Goal: Task Accomplishment & Management: Manage account settings

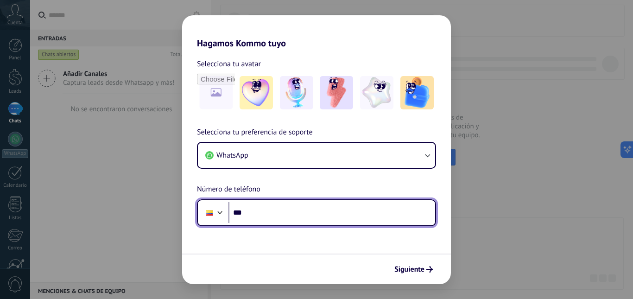
click at [268, 216] on input "***" at bounding box center [331, 212] width 207 height 21
type input "**********"
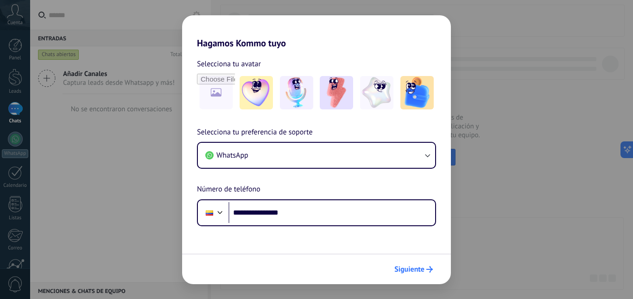
click at [399, 268] on span "Siguiente" at bounding box center [409, 269] width 30 height 6
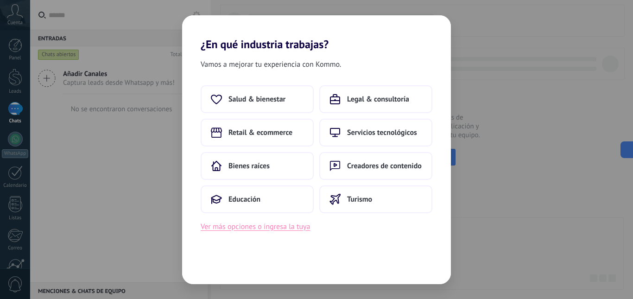
click at [240, 227] on button "Ver más opciones o ingresa la tuya" at bounding box center [255, 227] width 109 height 12
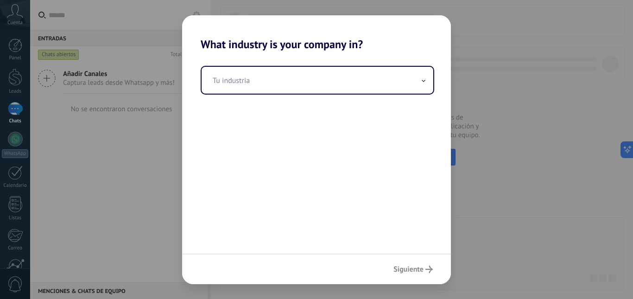
click at [416, 272] on div "Siguiente" at bounding box center [316, 268] width 269 height 31
click at [531, 59] on div "What industry is your company in? Tu industria Siguiente" at bounding box center [316, 149] width 633 height 299
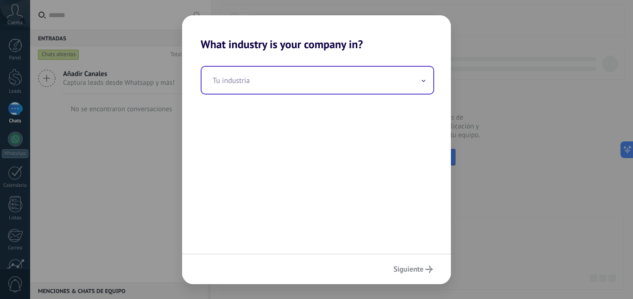
click at [414, 82] on input "text" at bounding box center [318, 80] width 232 height 27
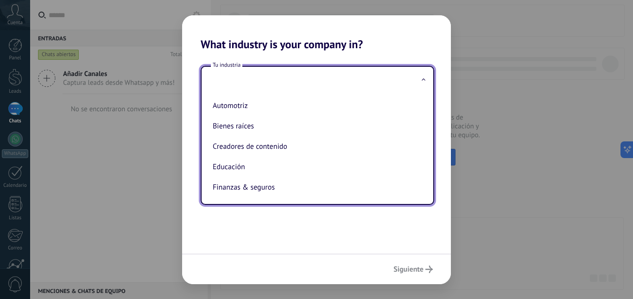
click at [296, 81] on input "text" at bounding box center [318, 80] width 232 height 27
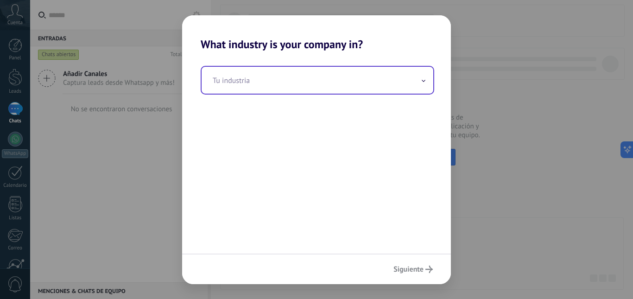
click at [296, 81] on input "text" at bounding box center [318, 80] width 232 height 27
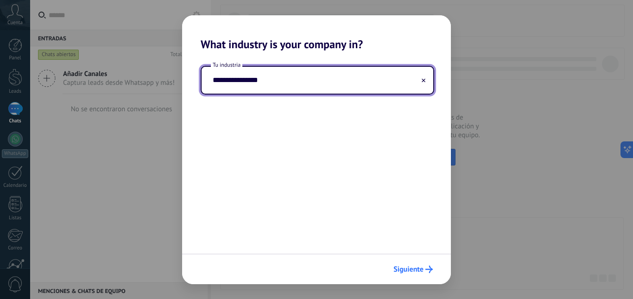
type input "**********"
click at [404, 269] on span "Siguiente" at bounding box center [408, 269] width 30 height 6
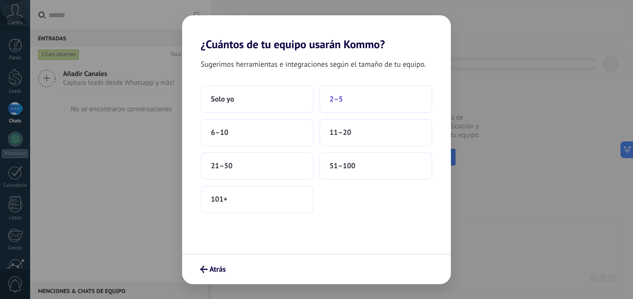
click at [348, 100] on button "2–5" at bounding box center [375, 99] width 113 height 28
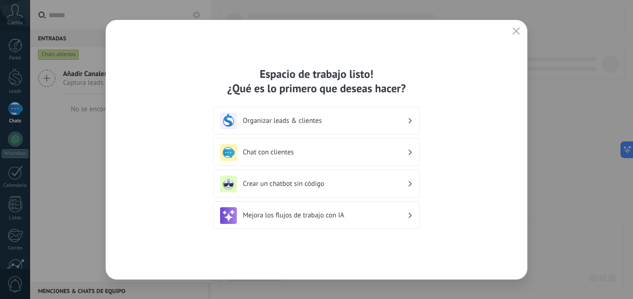
click at [391, 153] on h3 "Chat con clientes" at bounding box center [325, 152] width 164 height 9
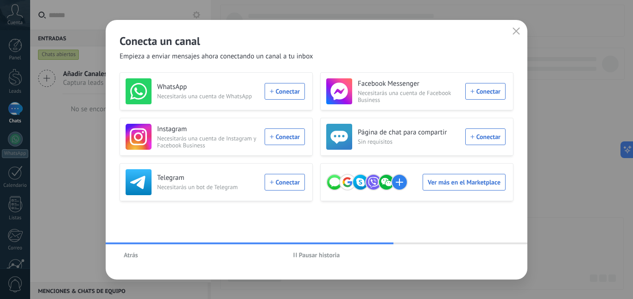
click at [310, 259] on button "Pausar historia" at bounding box center [316, 255] width 55 height 14
click at [309, 257] on span "Iniciar historia" at bounding box center [319, 255] width 40 height 6
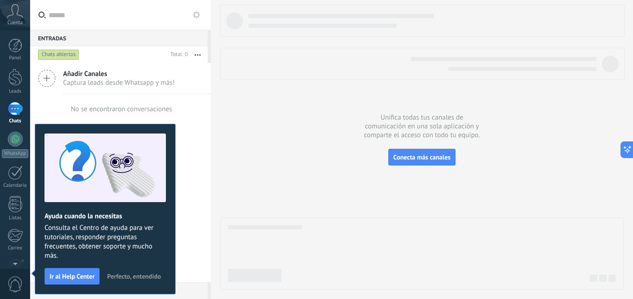
click at [20, 17] on icon at bounding box center [15, 11] width 16 height 14
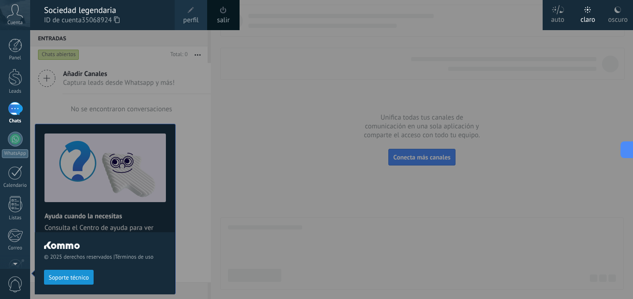
click at [243, 95] on div at bounding box center [346, 149] width 633 height 299
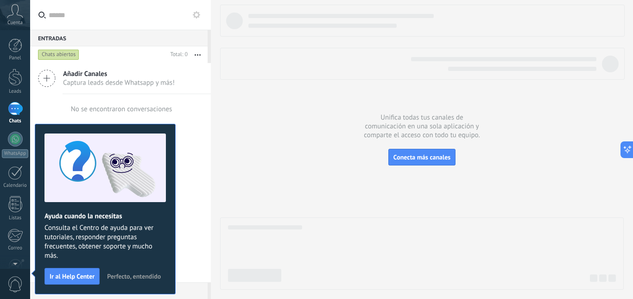
click at [19, 20] on span "Cuenta" at bounding box center [14, 23] width 15 height 6
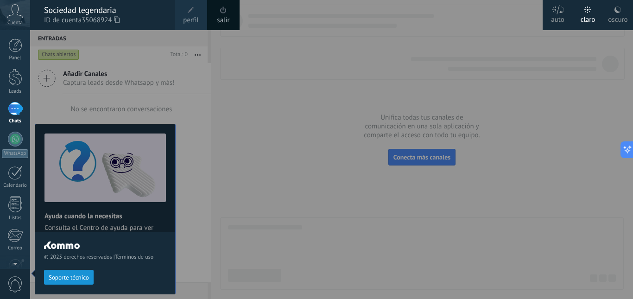
click at [242, 87] on div at bounding box center [346, 149] width 633 height 299
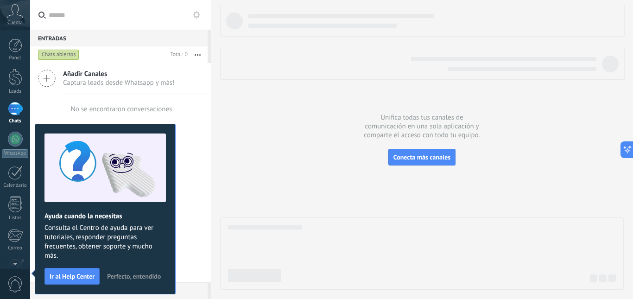
click at [57, 78] on div "Añadir Canales Captura leads desde Whatsapp y más!" at bounding box center [120, 78] width 181 height 31
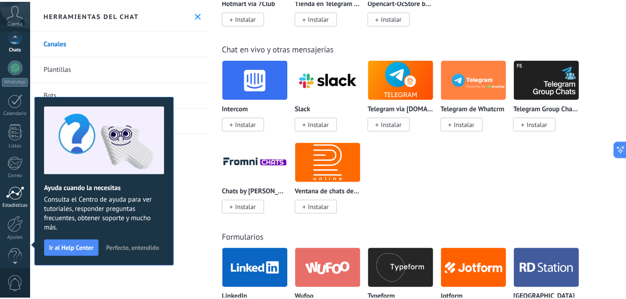
scroll to position [87, 0]
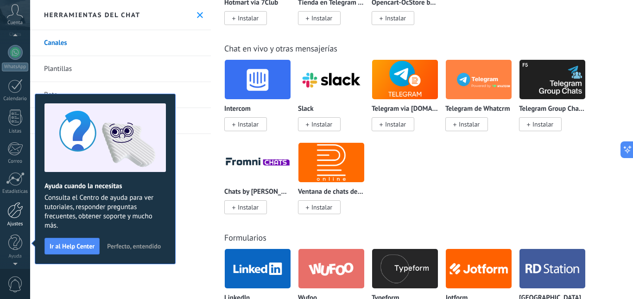
click at [14, 220] on link "Ajustes" at bounding box center [15, 214] width 30 height 25
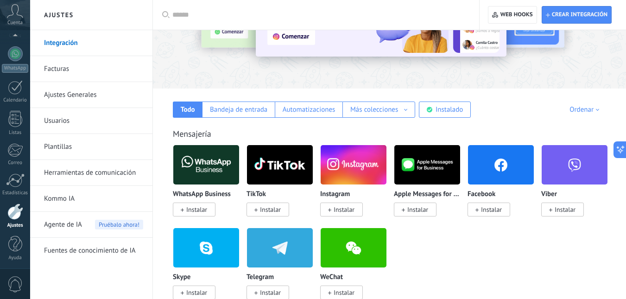
scroll to position [87, 0]
click at [94, 42] on link "Integración" at bounding box center [93, 43] width 99 height 26
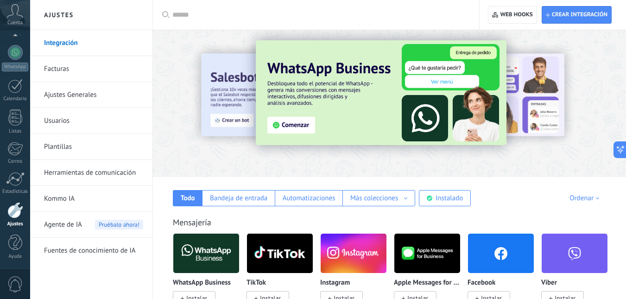
scroll to position [0, 0]
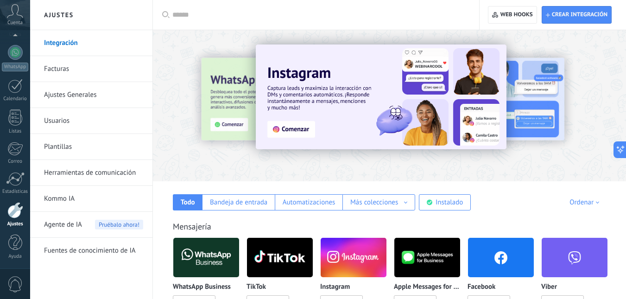
click at [74, 65] on link "Facturas" at bounding box center [93, 69] width 99 height 26
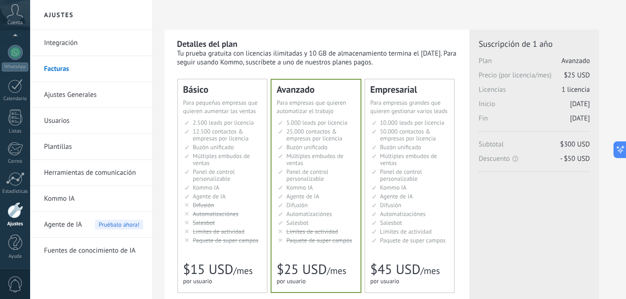
scroll to position [261, 0]
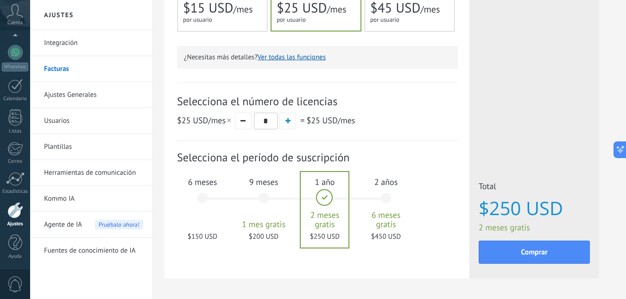
click at [113, 92] on link "Ajustes Generales" at bounding box center [93, 95] width 99 height 26
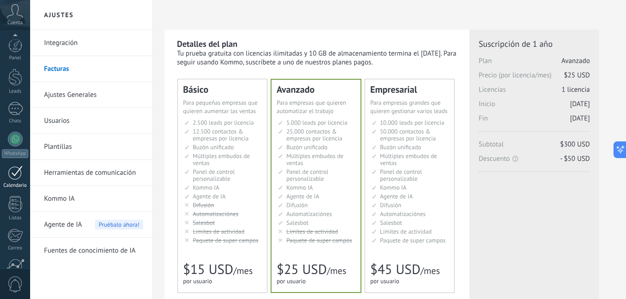
scroll to position [87, 0]
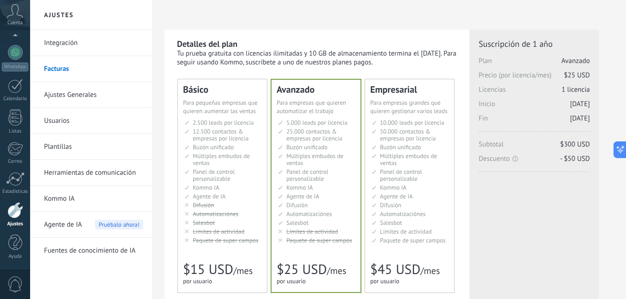
click at [71, 201] on link "Kommo IA" at bounding box center [93, 199] width 99 height 26
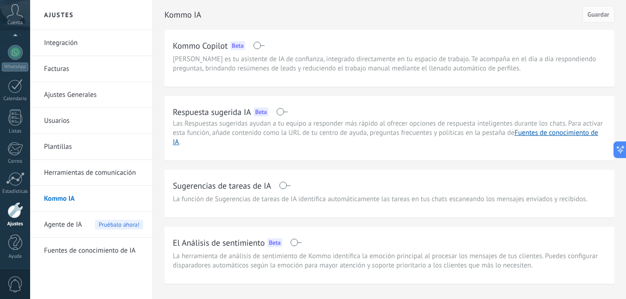
scroll to position [24, 0]
